Goal: Task Accomplishment & Management: Use online tool/utility

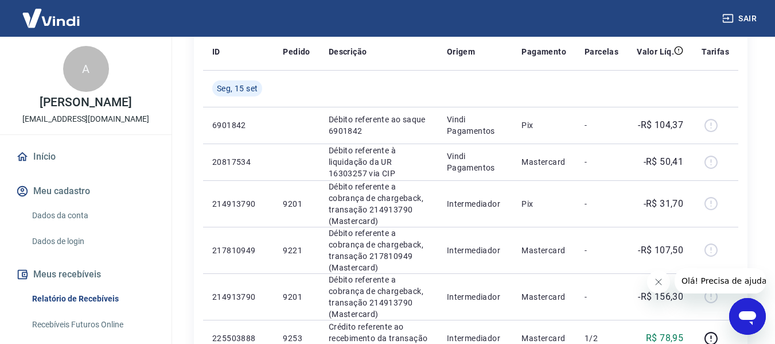
scroll to position [153, 0]
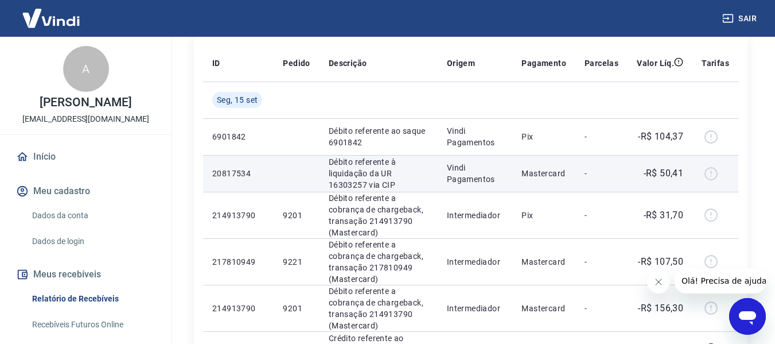
click at [710, 176] on div at bounding box center [716, 173] width 28 height 18
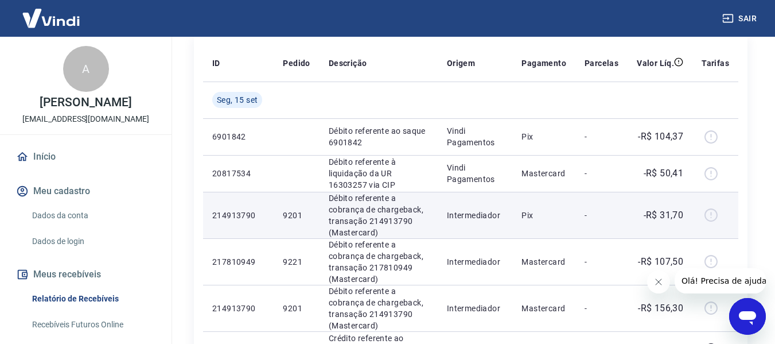
click at [710, 215] on div at bounding box center [716, 215] width 28 height 18
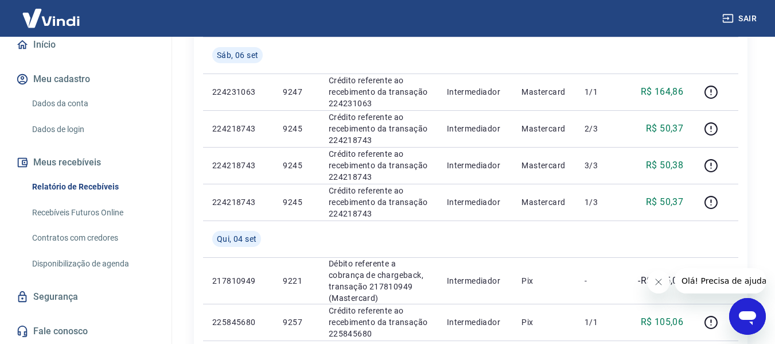
scroll to position [765, 0]
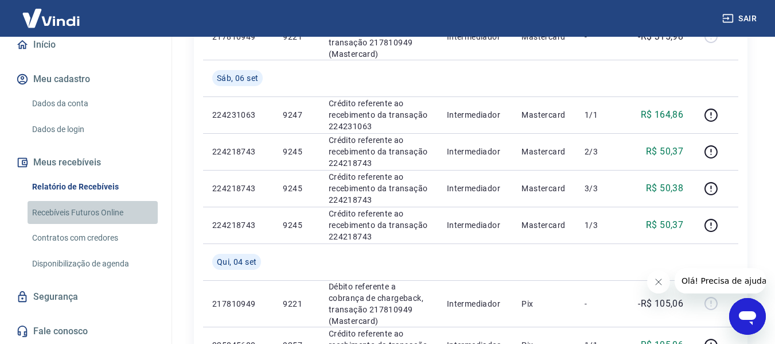
click at [116, 213] on link "Recebíveis Futuros Online" at bounding box center [93, 213] width 130 height 24
